Goal: Check status: Check status

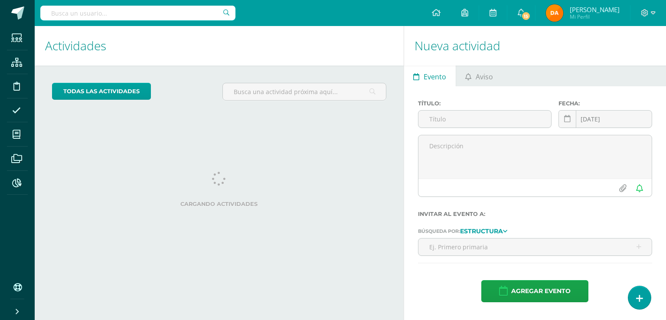
click at [182, 8] on input "text" at bounding box center [137, 13] width 195 height 15
type input "andres perez"
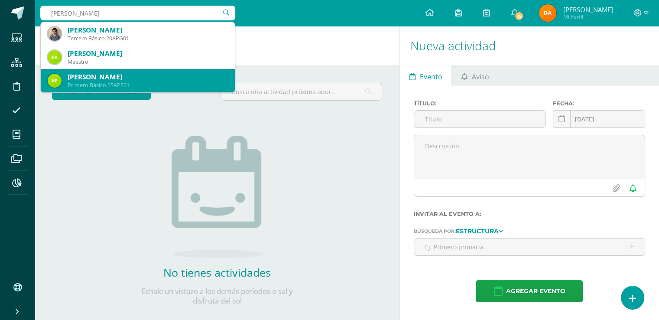
scroll to position [87, 0]
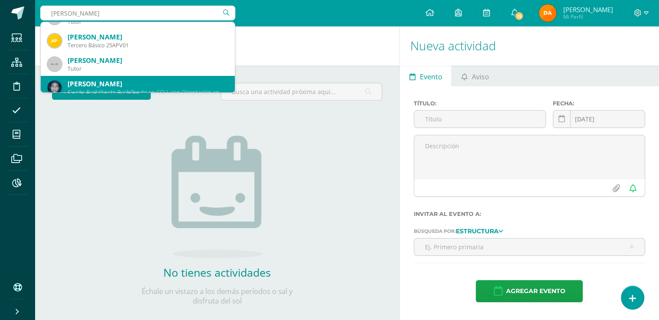
click at [135, 82] on div "[PERSON_NAME]" at bounding box center [148, 83] width 160 height 9
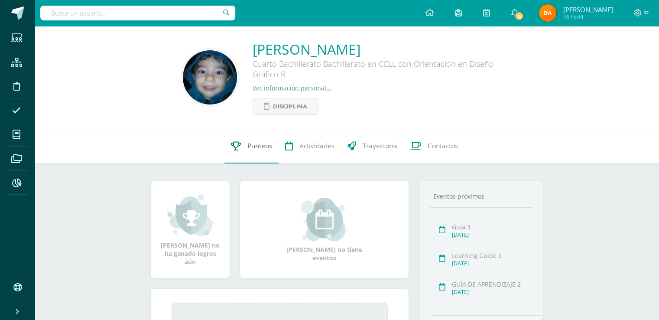
click at [229, 153] on link "Punteos" at bounding box center [252, 146] width 54 height 35
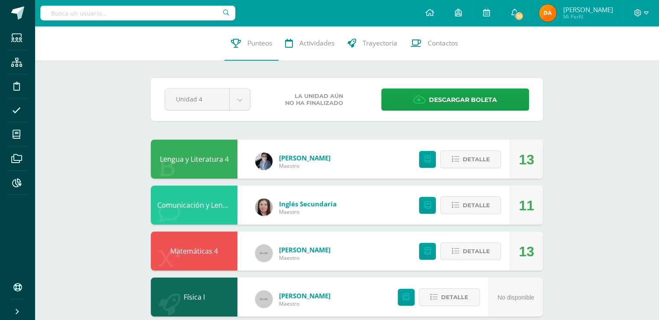
click at [239, 111] on div "Pendiente Unidad 4 Unidad 1 Unidad 2 Unidad 3 Unidad 4 La unidad aún no ha fina…" at bounding box center [347, 99] width 392 height 43
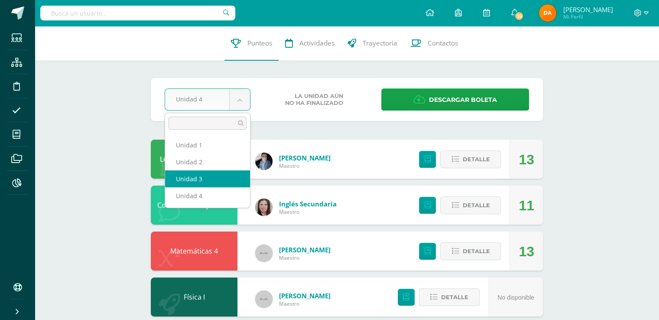
select select "Unidad 3"
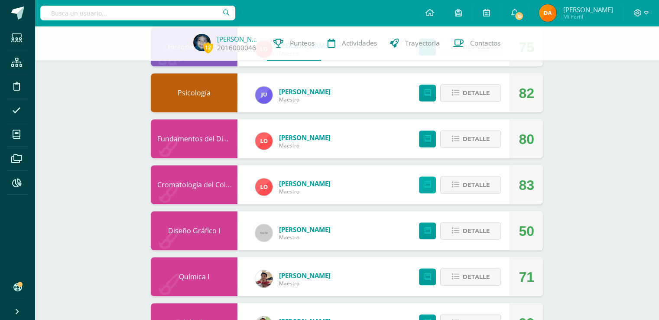
scroll to position [520, 0]
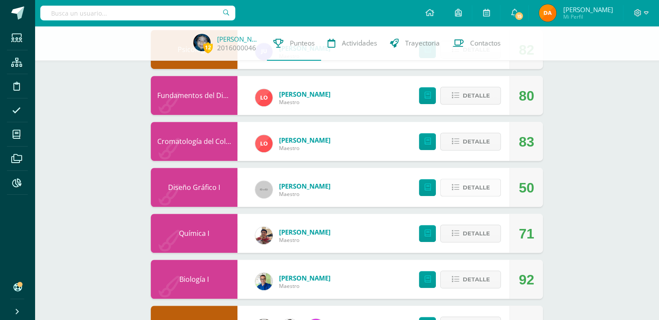
click at [489, 190] on span "Detalle" at bounding box center [476, 187] width 27 height 16
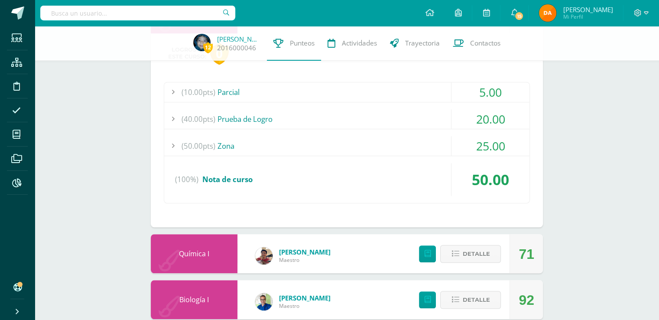
scroll to position [650, 0]
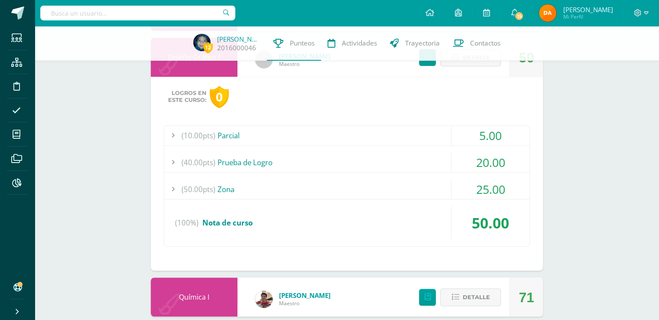
click at [440, 155] on div "(40.00pts) Prueba de Logro" at bounding box center [346, 163] width 365 height 20
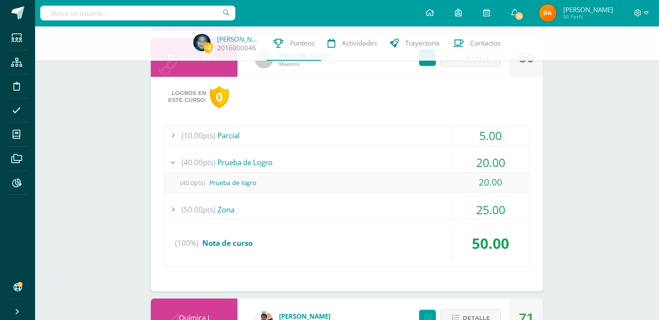
click at [404, 215] on div "(50.00pts) Zona" at bounding box center [346, 210] width 365 height 20
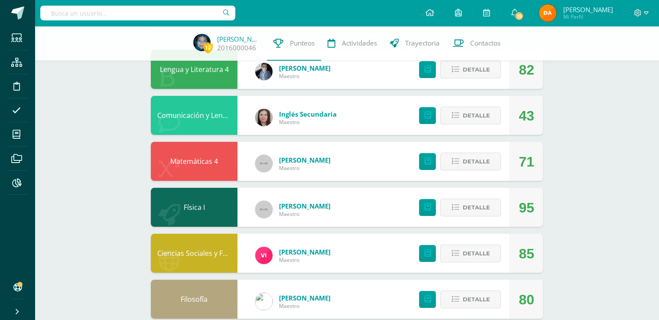
scroll to position [0, 0]
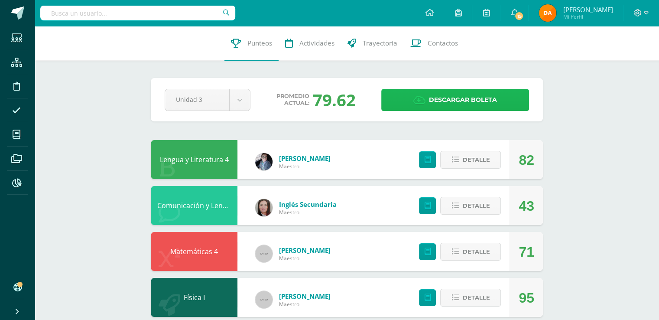
click at [498, 102] on link "Descargar boleta" at bounding box center [455, 100] width 148 height 22
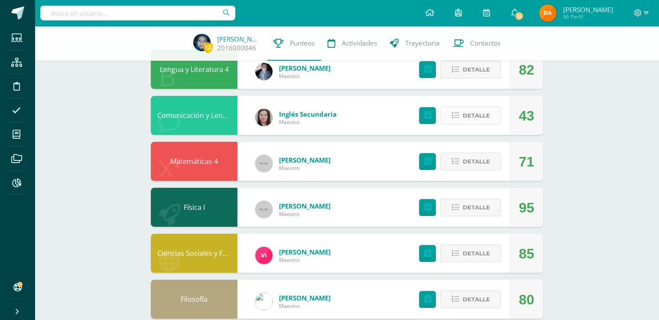
click at [481, 118] on span "Detalle" at bounding box center [476, 116] width 27 height 16
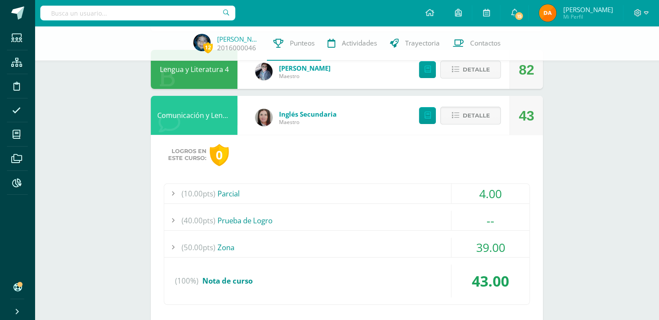
scroll to position [130, 0]
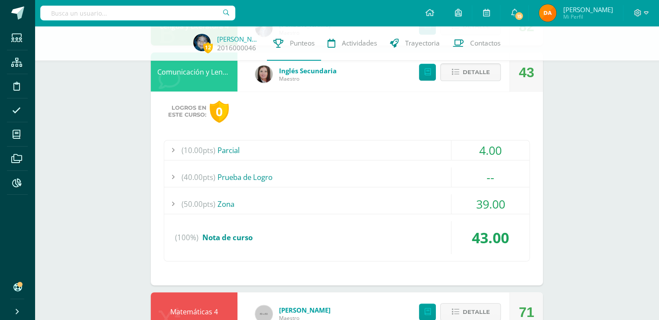
click at [396, 170] on div "(40.00pts) Prueba de Logro" at bounding box center [346, 177] width 365 height 20
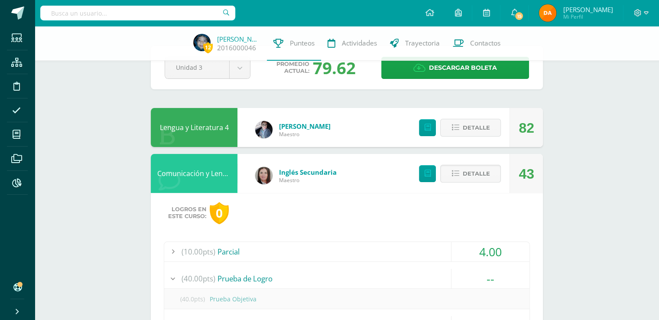
scroll to position [0, 0]
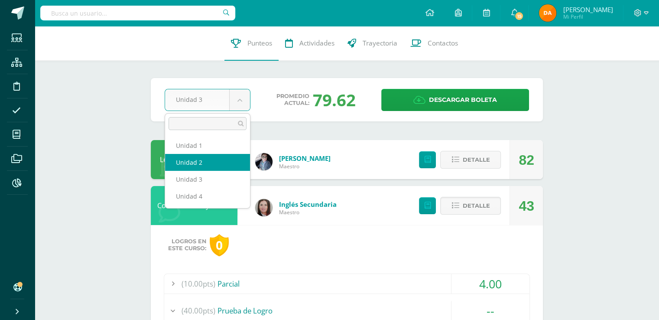
select select "Unidad 2"
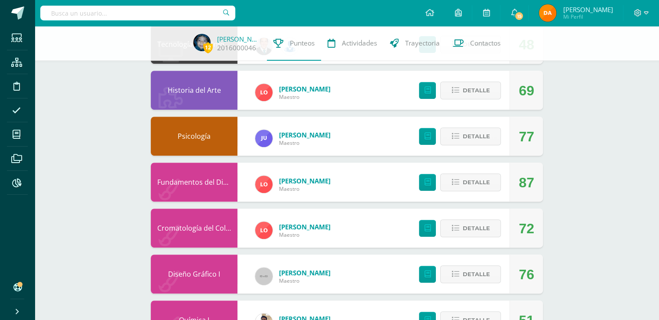
scroll to position [477, 0]
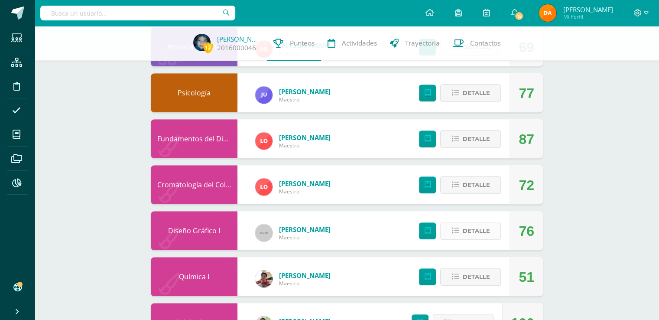
click at [470, 231] on span "Detalle" at bounding box center [476, 231] width 27 height 16
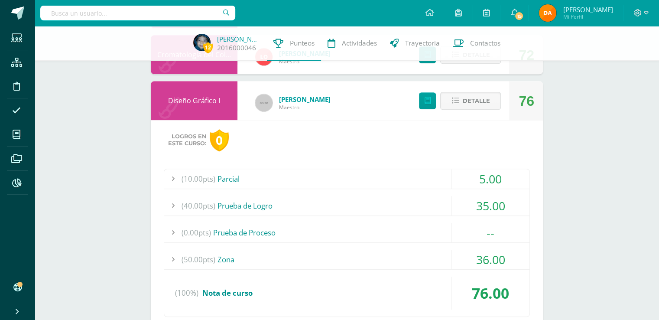
scroll to position [650, 0]
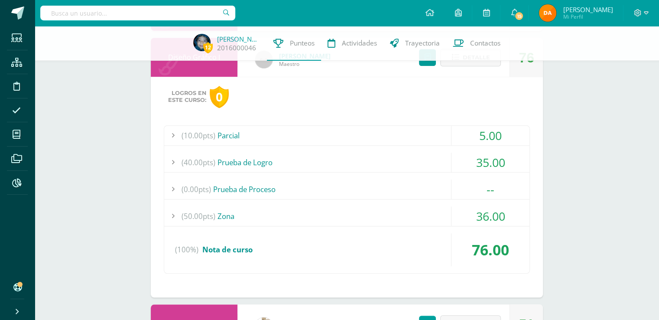
click at [443, 218] on div "(50.00pts) Zona" at bounding box center [346, 216] width 365 height 20
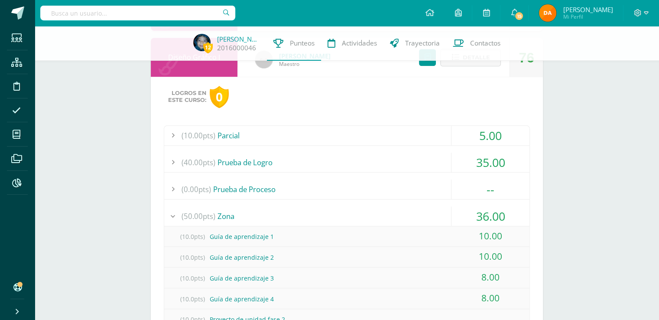
scroll to position [737, 0]
